Goal: Task Accomplishment & Management: Manage account settings

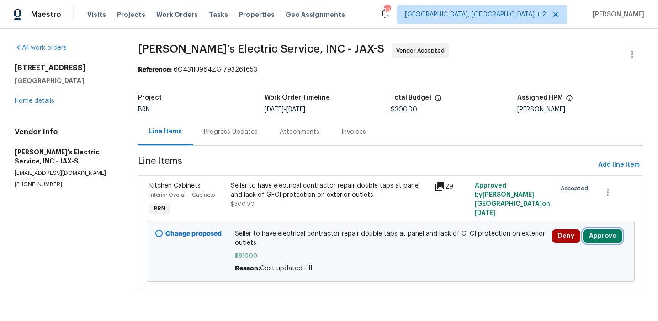
click at [605, 240] on button "Approve" at bounding box center [602, 236] width 39 height 14
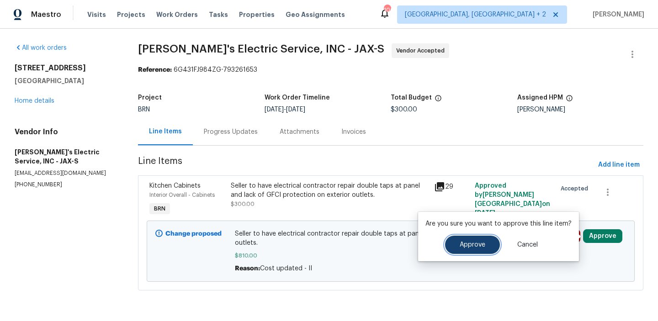
click at [478, 249] on button "Approve" at bounding box center [472, 245] width 55 height 18
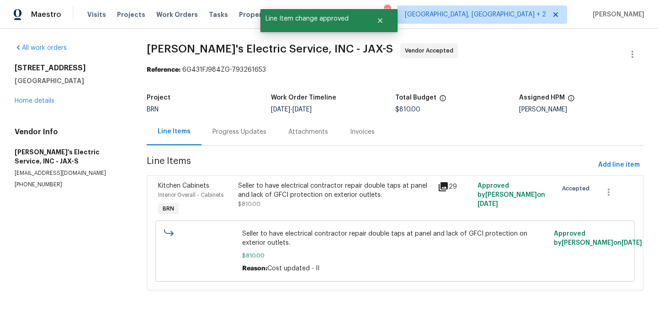
click at [240, 138] on div "Progress Updates" at bounding box center [239, 131] width 76 height 27
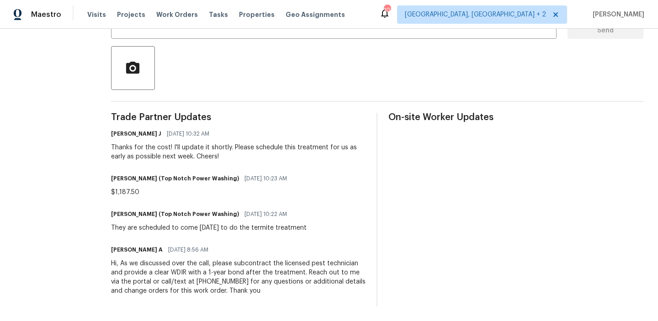
scroll to position [77, 0]
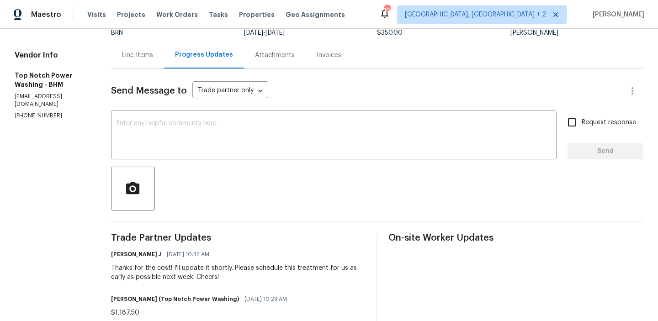
click at [138, 56] on div "Line Items" at bounding box center [137, 55] width 31 height 9
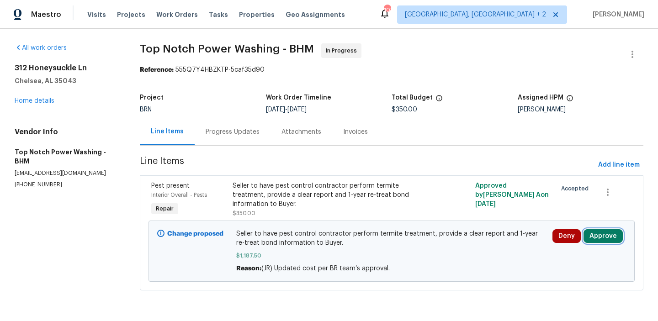
click at [593, 234] on button "Approve" at bounding box center [602, 236] width 39 height 14
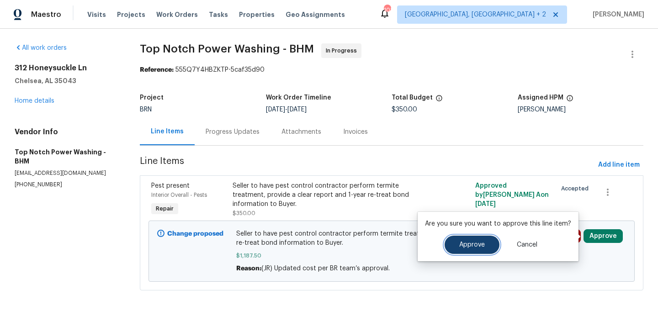
click at [472, 249] on button "Approve" at bounding box center [472, 245] width 55 height 18
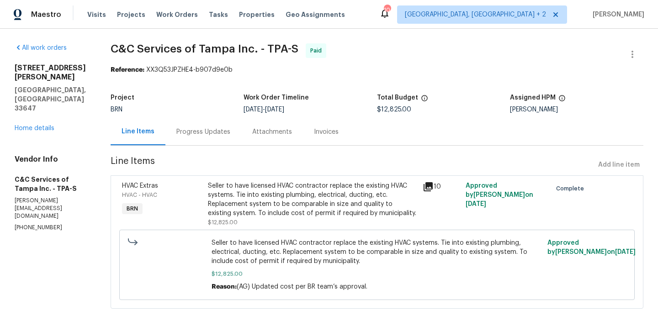
click at [226, 127] on div "Progress Updates" at bounding box center [203, 131] width 76 height 27
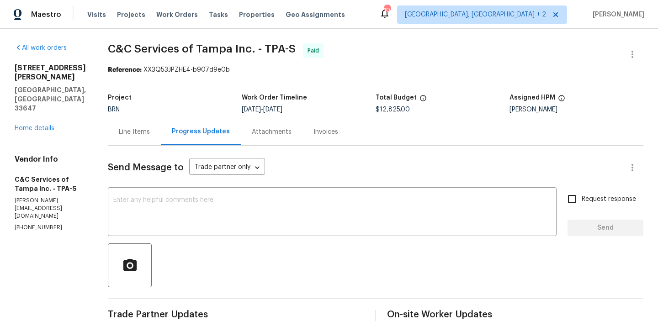
click at [150, 132] on div "Line Items" at bounding box center [134, 131] width 31 height 9
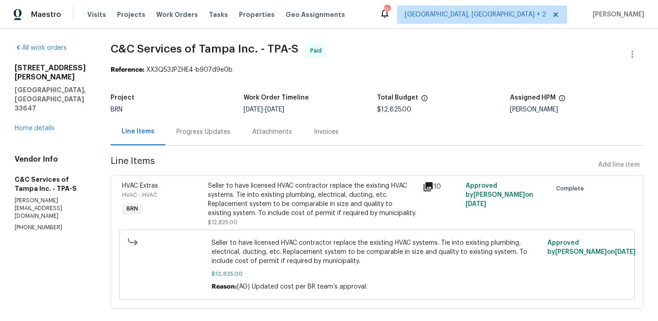
scroll to position [23, 0]
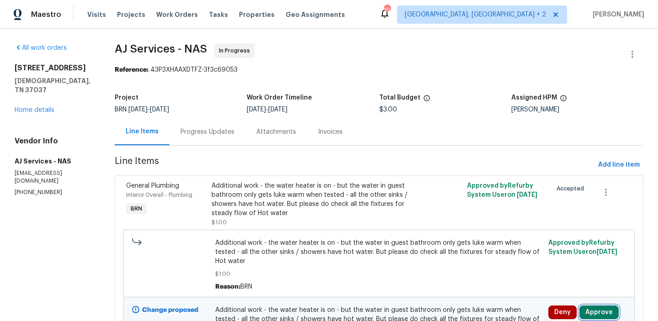
click at [595, 306] on button "Approve" at bounding box center [598, 313] width 39 height 14
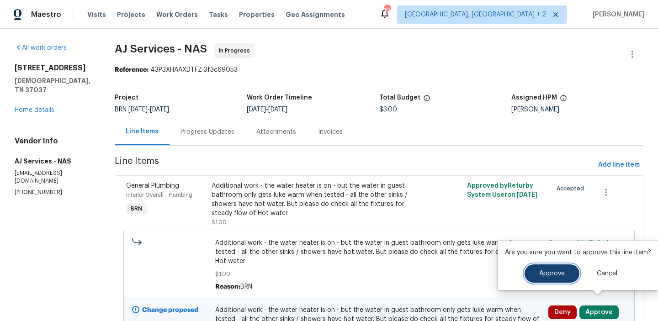
click at [562, 276] on span "Approve" at bounding box center [552, 273] width 26 height 7
